Goal: Information Seeking & Learning: Understand process/instructions

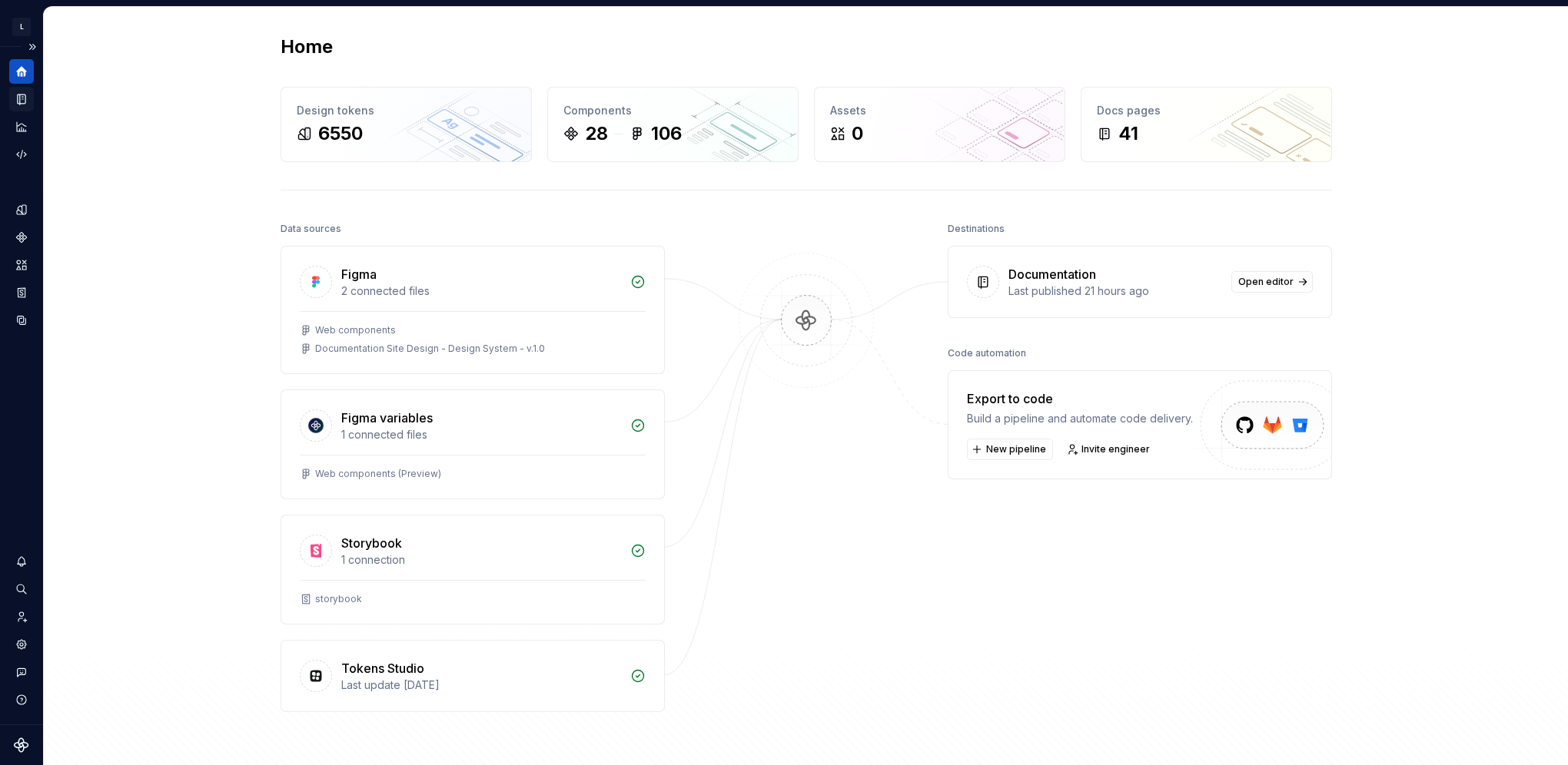
click at [24, 106] on div "Documentation" at bounding box center [21, 99] width 24 height 24
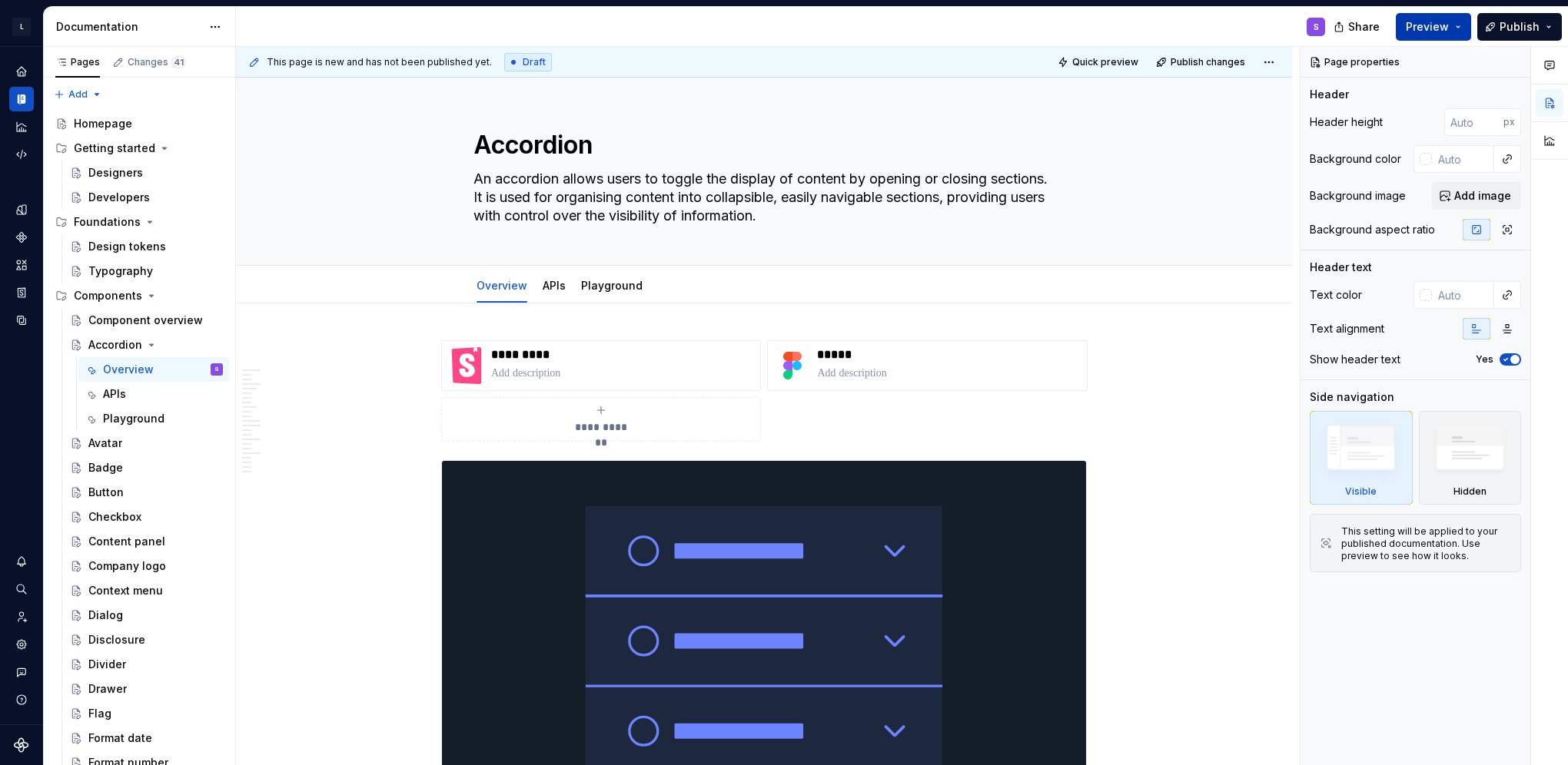
click at [1451, 30] on button "Preview" at bounding box center [1433, 27] width 76 height 28
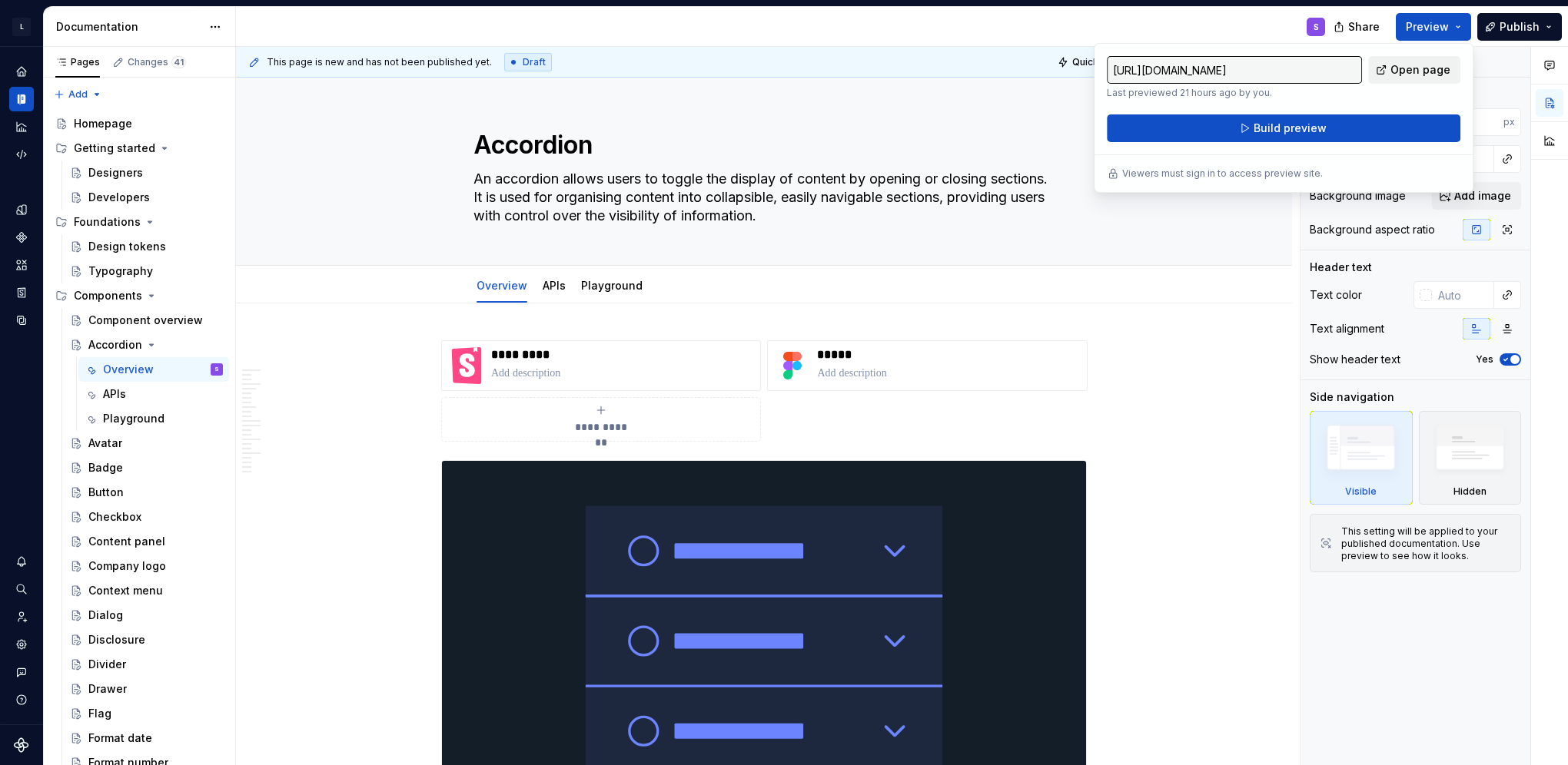
click at [1405, 74] on span "Open page" at bounding box center [1421, 70] width 60 height 15
click at [1209, 19] on div "S" at bounding box center [786, 27] width 1101 height 40
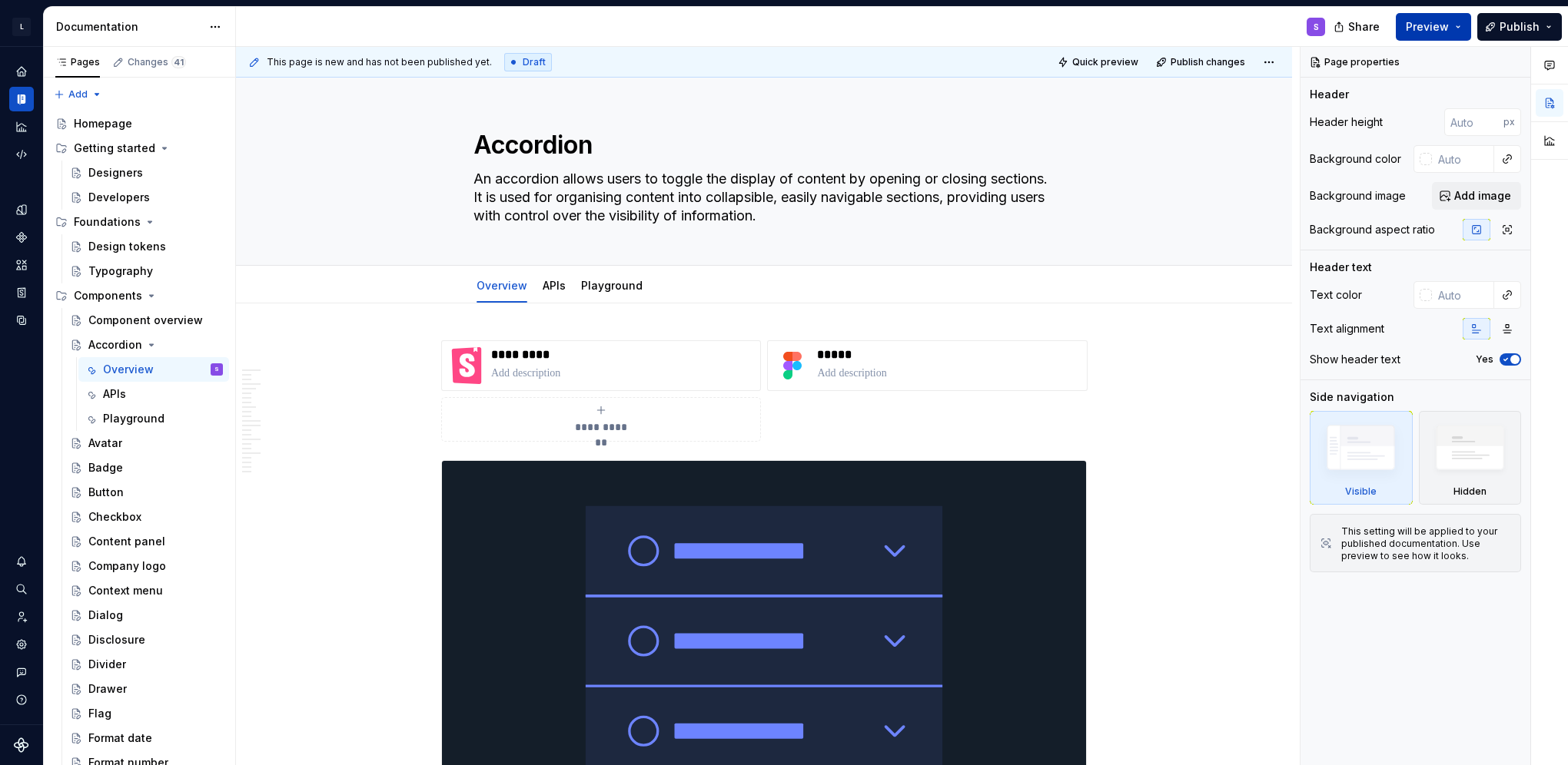
click at [1434, 23] on span "Preview" at bounding box center [1427, 27] width 43 height 15
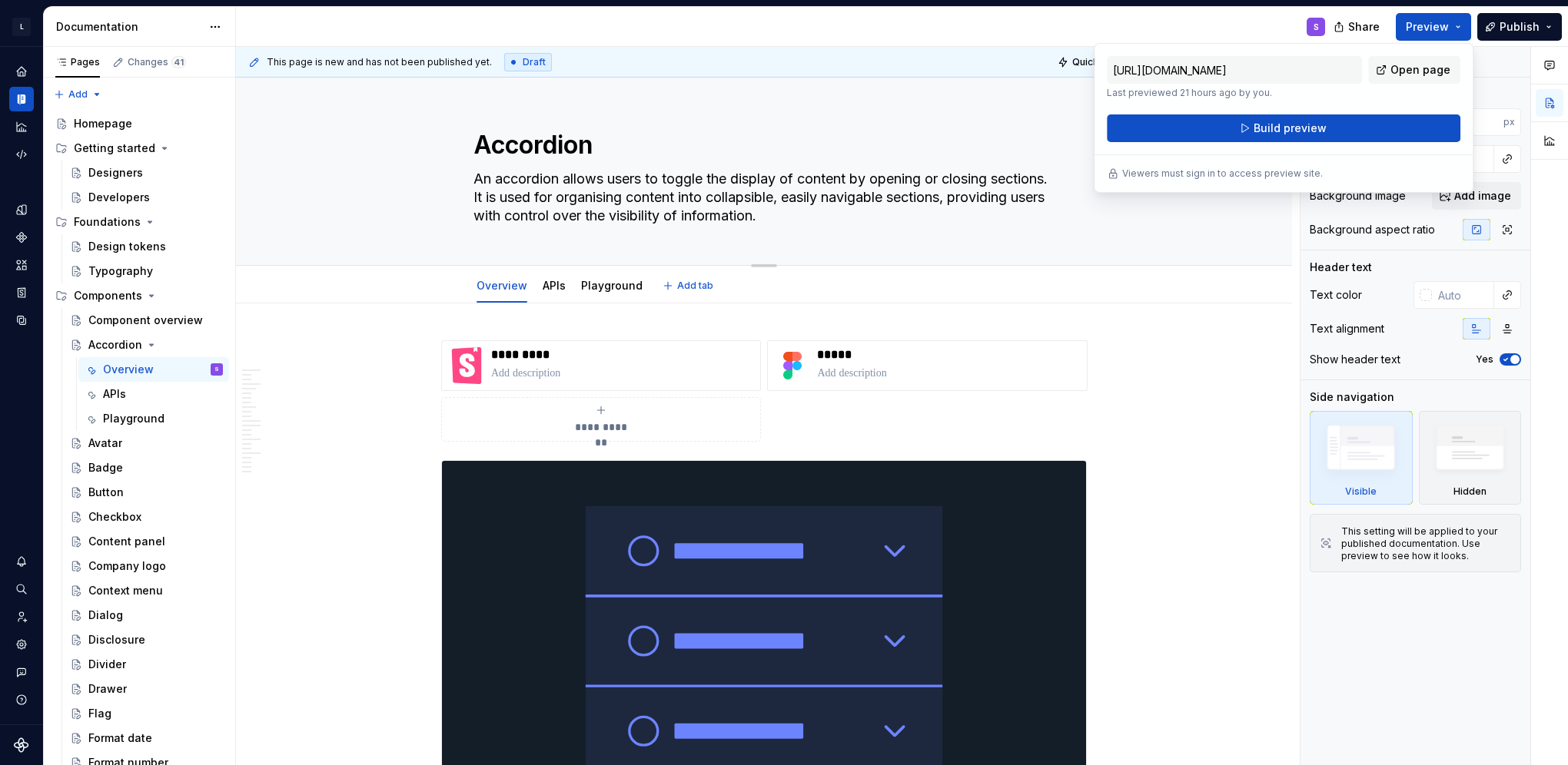
click at [1036, 209] on textarea "An accordion allows users to toggle the display of content by opening or closin…" at bounding box center [760, 198] width 581 height 62
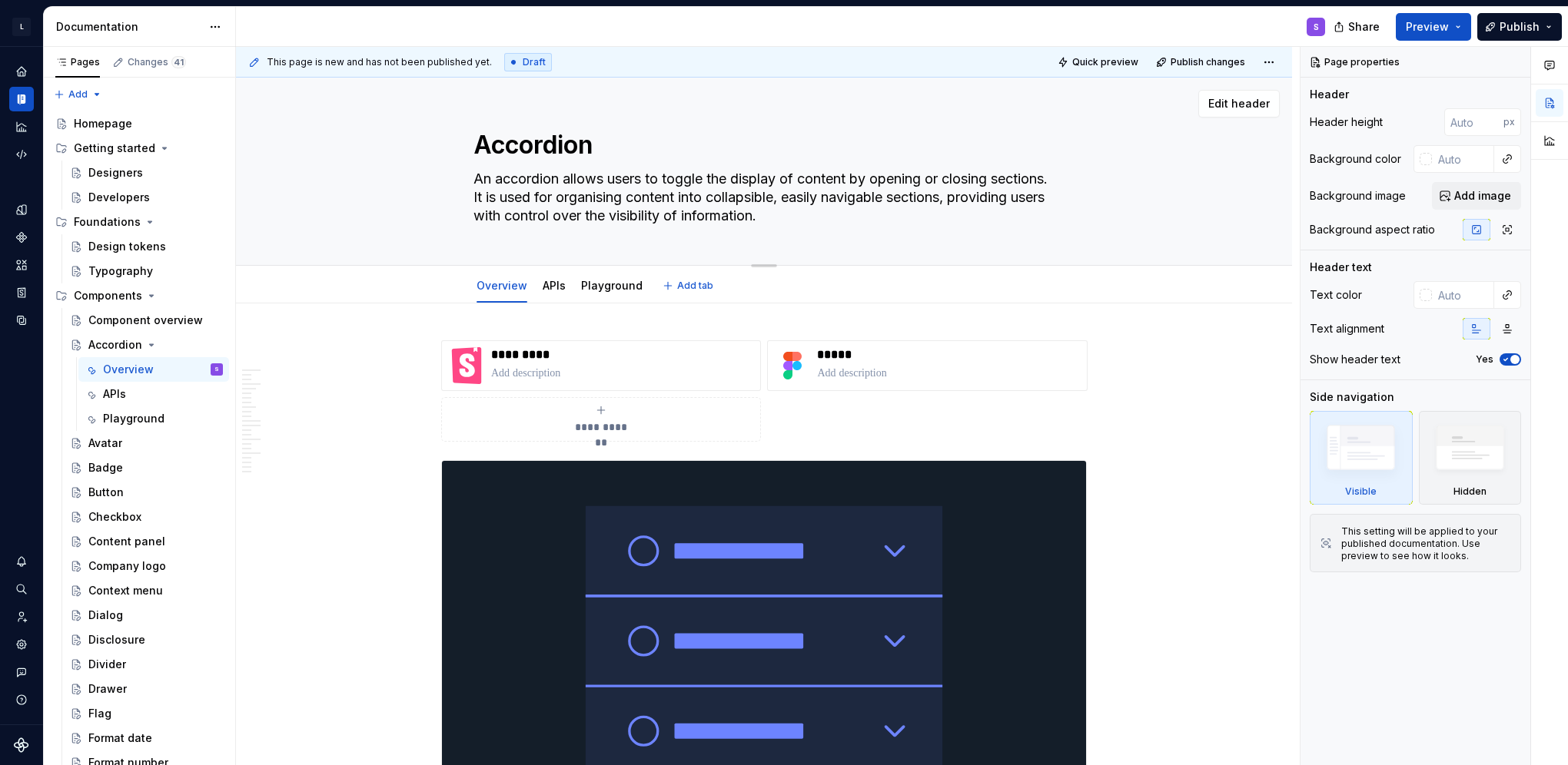
drag, startPoint x: 972, startPoint y: 209, endPoint x: 917, endPoint y: 248, distance: 67.4
click at [971, 209] on textarea "An accordion allows users to toggle the display of content by opening or closin…" at bounding box center [760, 198] width 581 height 62
click at [888, 203] on textarea "An accordion allows users to toggle the display of content by opening or closin…" at bounding box center [760, 198] width 581 height 62
click at [537, 175] on textarea "An accordion allows users to toggle the display of content by opening or closin…" at bounding box center [760, 198] width 581 height 62
click at [781, 169] on textarea "An accordion allows users to toggle the display of content by opening or closin…" at bounding box center [760, 198] width 581 height 62
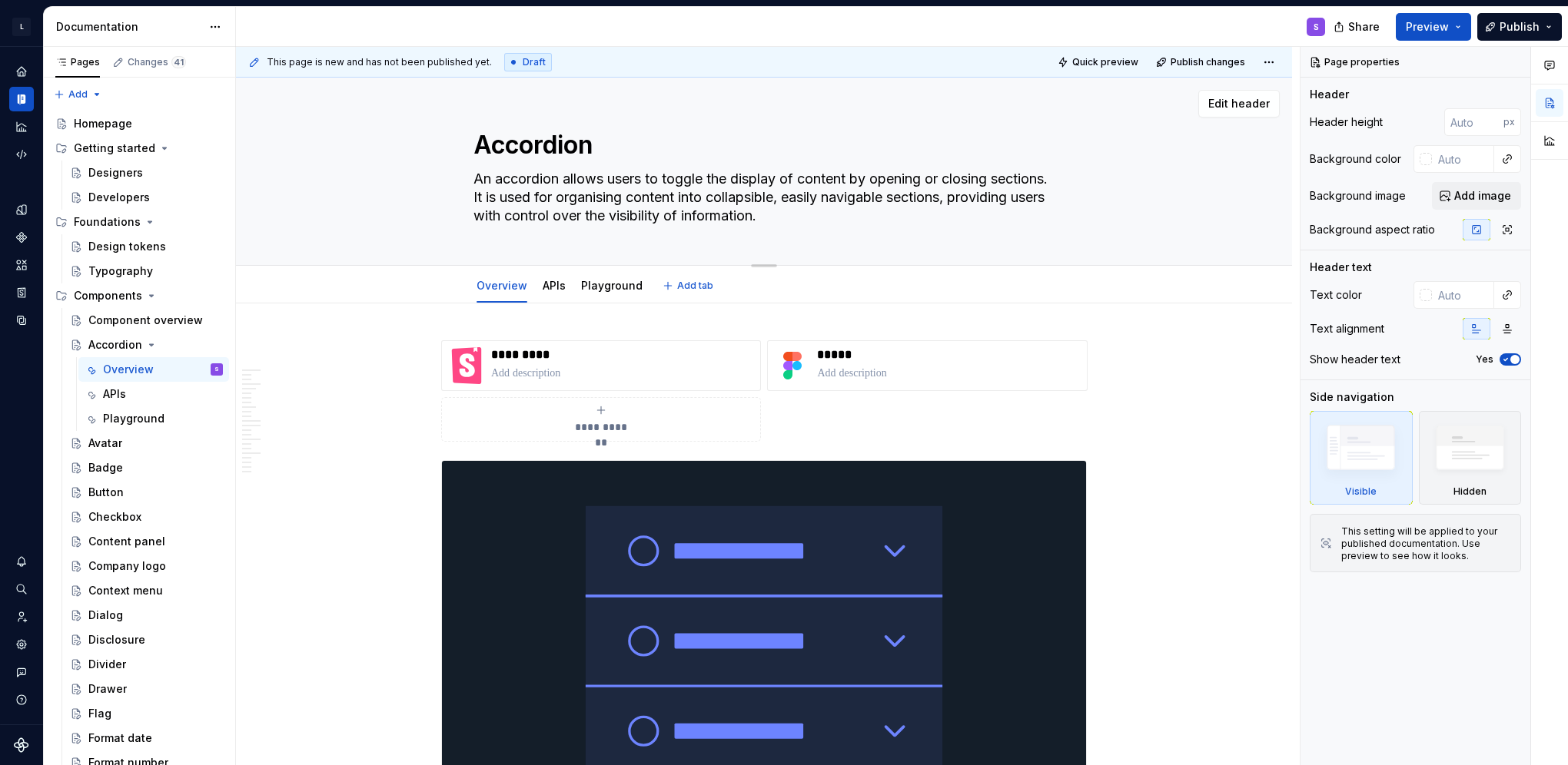
click at [907, 206] on textarea "An accordion allows users to toggle the display of content by opening or closin…" at bounding box center [760, 198] width 581 height 62
click at [867, 205] on textarea "An accordion allows users to toggle the display of content by opening or closin…" at bounding box center [760, 198] width 581 height 62
click at [876, 215] on textarea "An accordion allows users to toggle the display of content by opening or closin…" at bounding box center [760, 198] width 581 height 62
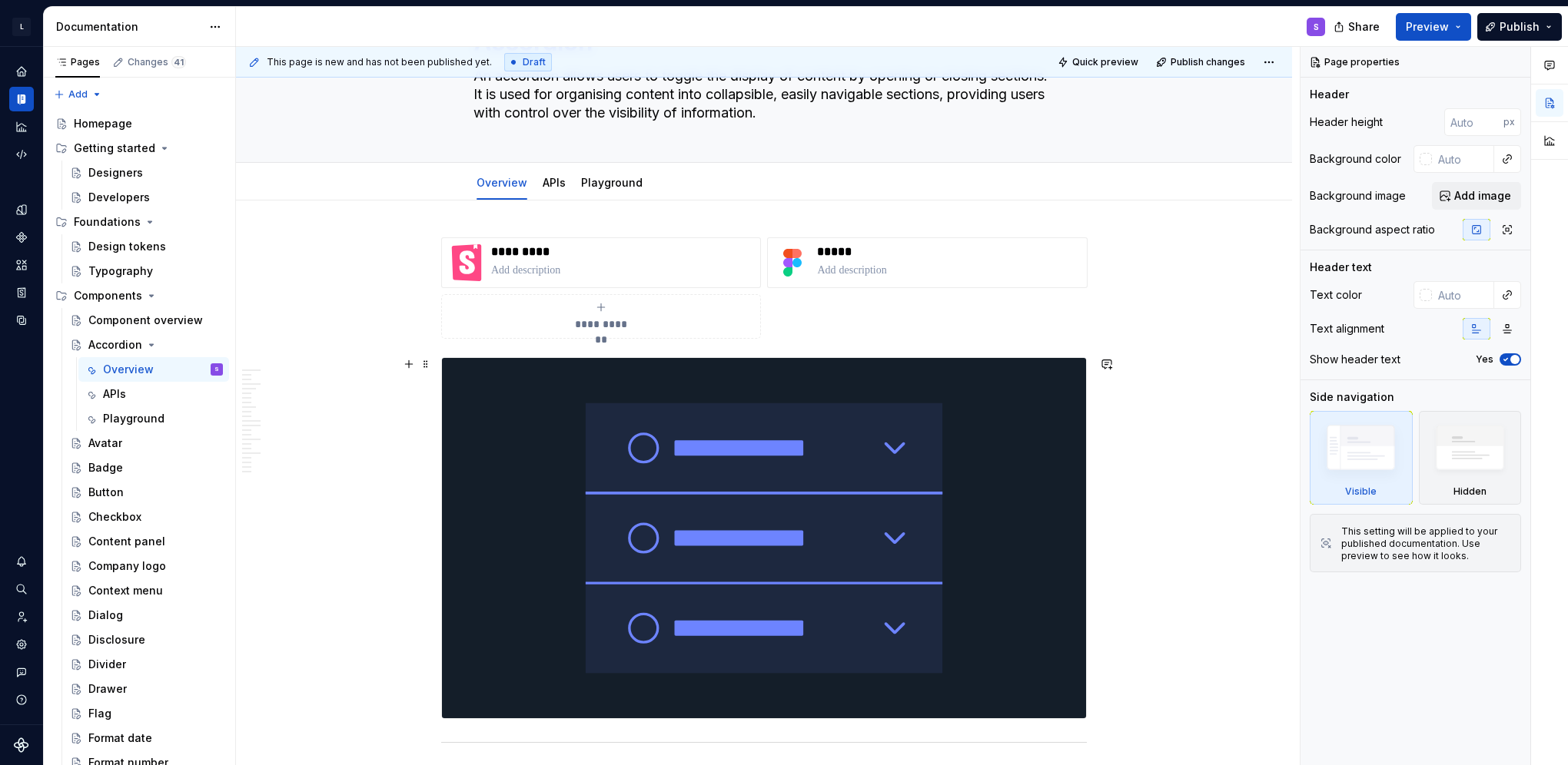
scroll to position [231, 0]
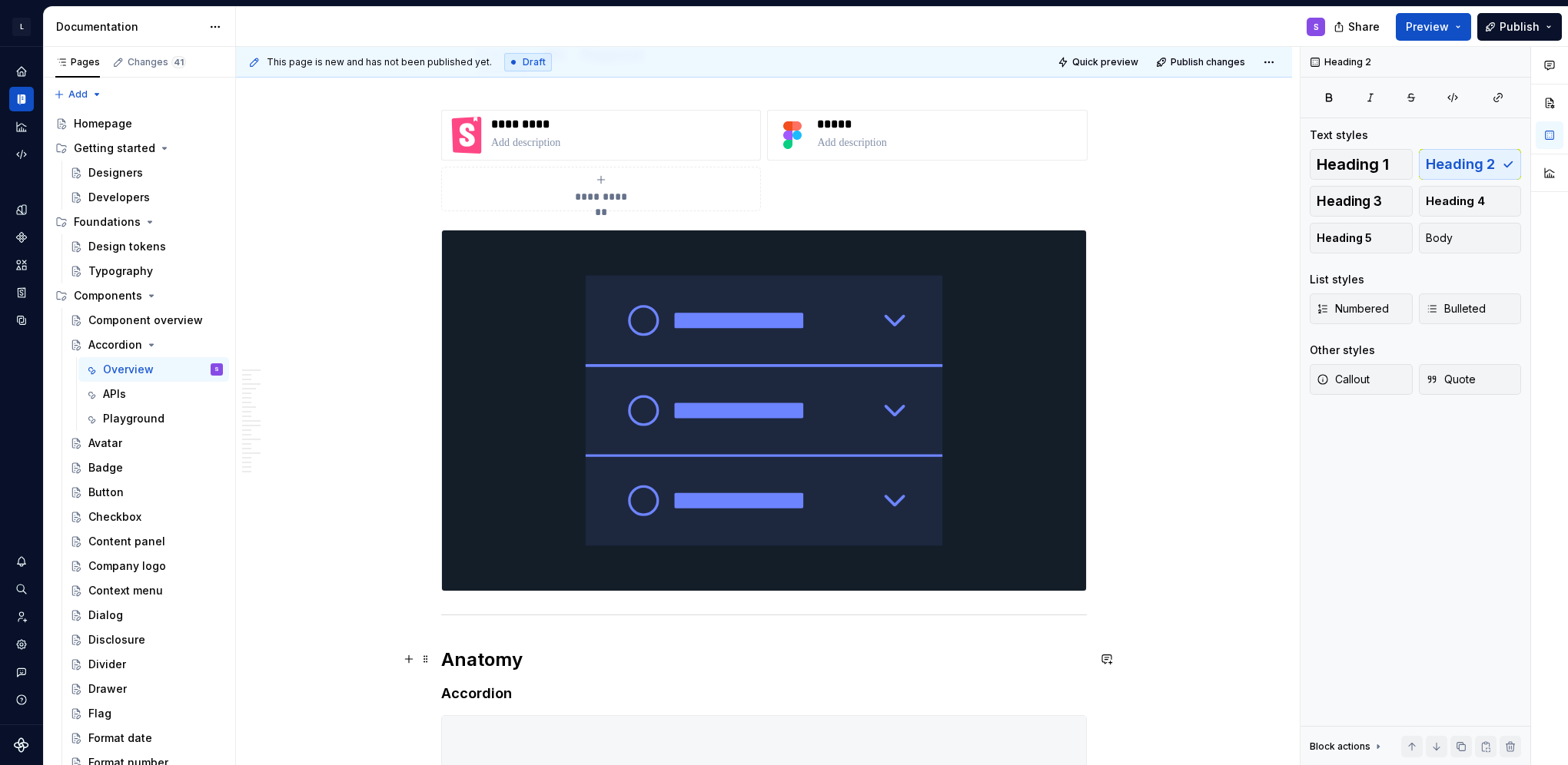
click at [830, 658] on h2 "Anatomy" at bounding box center [764, 660] width 646 height 24
type textarea "*"
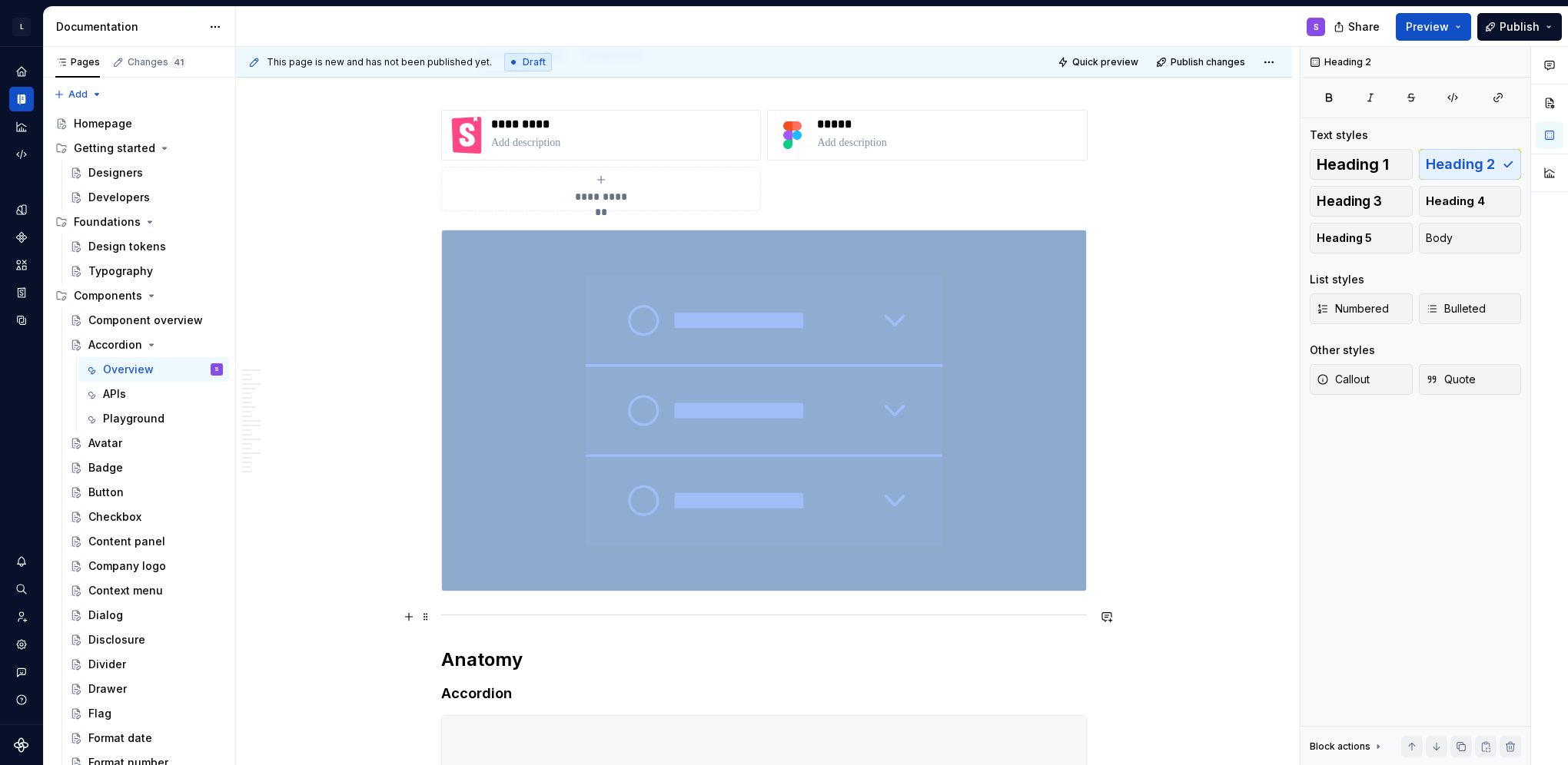
click at [887, 615] on div at bounding box center [764, 615] width 646 height 10
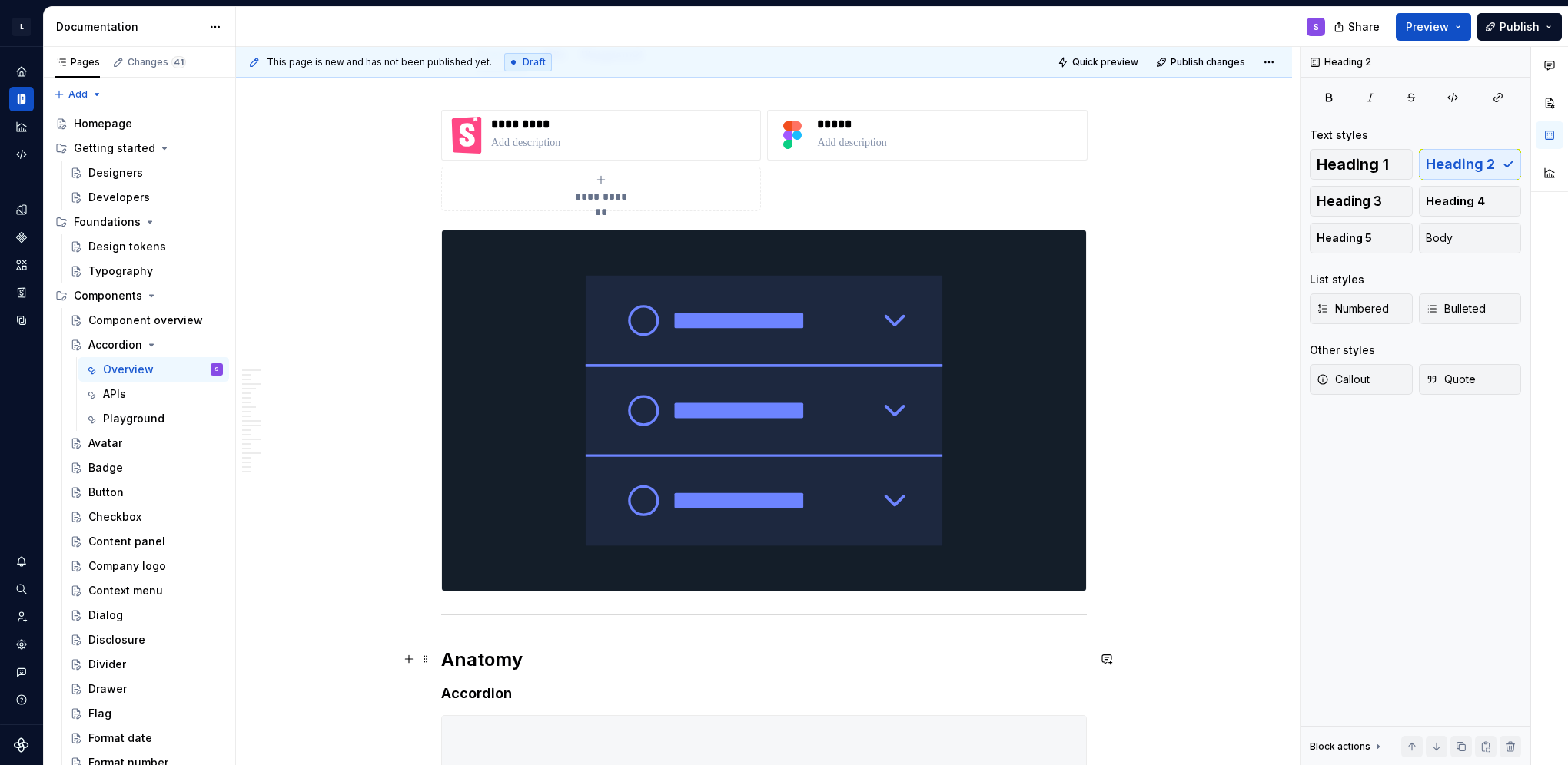
click at [868, 654] on h2 "Anatomy" at bounding box center [764, 660] width 646 height 24
click at [867, 650] on h2 "Anatomy" at bounding box center [764, 660] width 646 height 24
click at [858, 660] on h2 "Anatomy" at bounding box center [764, 660] width 646 height 24
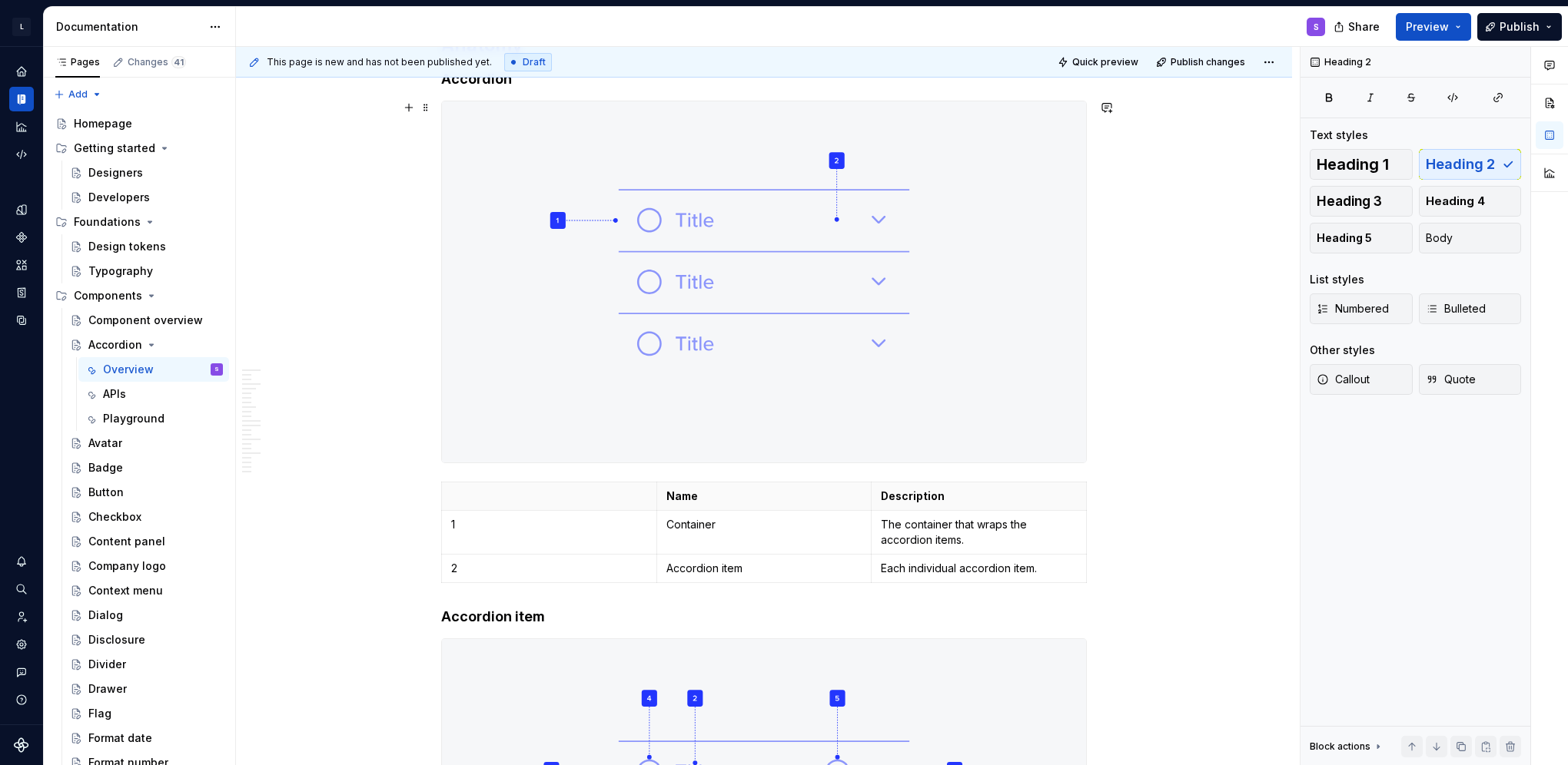
scroll to position [1076, 0]
